Goal: Task Accomplishment & Management: Manage account settings

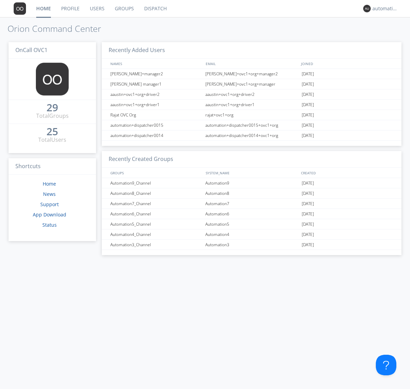
click at [124, 9] on link "Groups" at bounding box center [124, 8] width 29 height 17
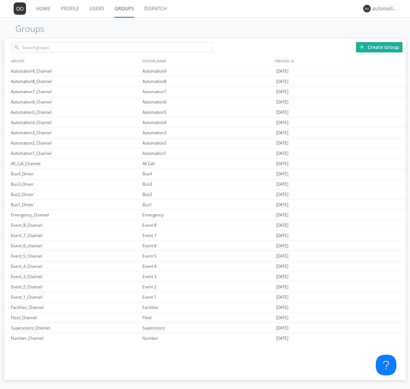
click at [380, 47] on div "Create Group" at bounding box center [379, 47] width 47 height 10
click at [124, 9] on link "Groups" at bounding box center [124, 8] width 30 height 17
type input "New_Channel_1760379531"
click at [75, 71] on div "New_Channel_1760379531" at bounding box center [75, 71] width 132 height 10
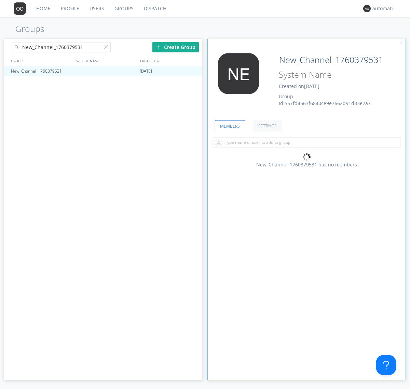
click at [307, 82] on div "New_Channel_1760379531 Created on [DATE] Group Id: 557fd4563f6840ce9e7662d91d33…" at bounding box center [323, 80] width 99 height 54
click at [332, 75] on input at bounding box center [332, 74] width 110 height 13
type input "System_Name_1760379531"
click at [229, 126] on link "MEMBERS" at bounding box center [230, 126] width 31 height 12
type input "System_Name_1760379531"
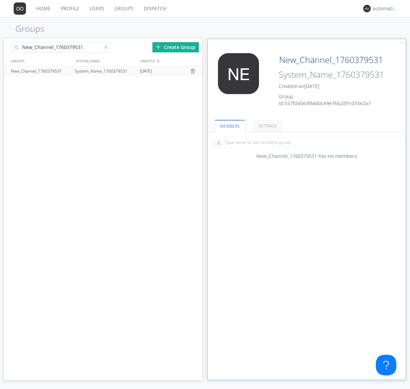
click at [107, 48] on div at bounding box center [107, 48] width 7 height 7
type input "New_Channel_1760379531"
click at [41, 71] on div "New_Channel_1760379531" at bounding box center [41, 71] width 64 height 10
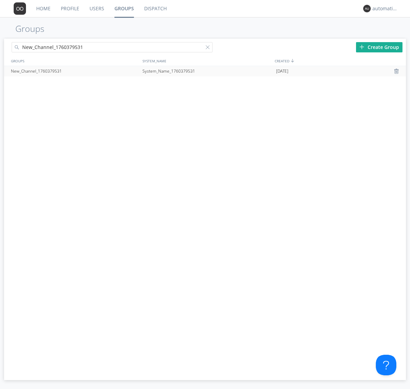
click at [209, 48] on div at bounding box center [209, 48] width 7 height 7
type input "New_Channel_1760379531"
click at [75, 71] on div "New_Channel_1760379531" at bounding box center [75, 71] width 132 height 10
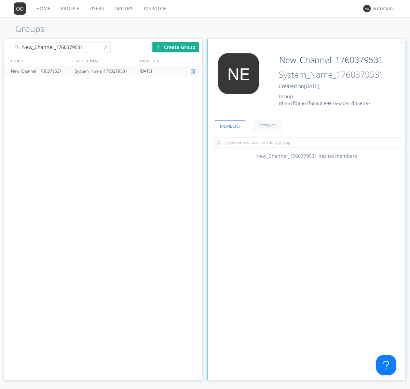
click at [194, 71] on div at bounding box center [193, 70] width 7 height 5
